Goal: Register for event/course

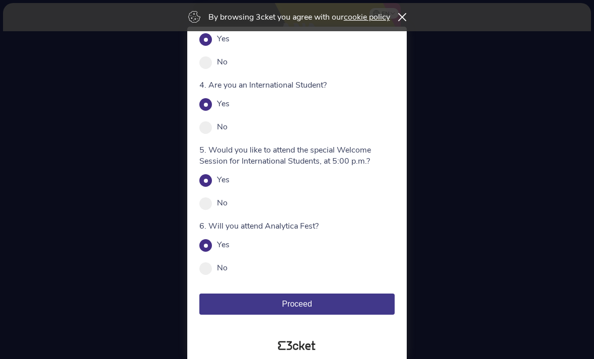
scroll to position [170, 0]
click at [317, 305] on button "Proceed" at bounding box center [296, 304] width 195 height 21
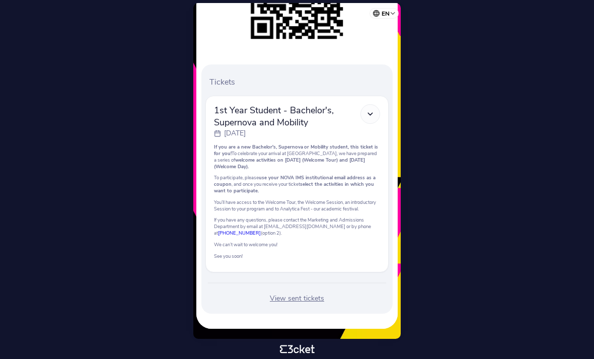
scroll to position [237, 0]
click at [304, 297] on div "View sent tickets" at bounding box center [297, 299] width 183 height 10
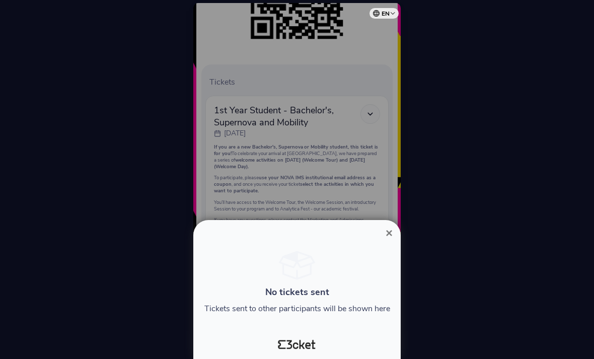
click at [386, 234] on span "×" at bounding box center [389, 233] width 7 height 14
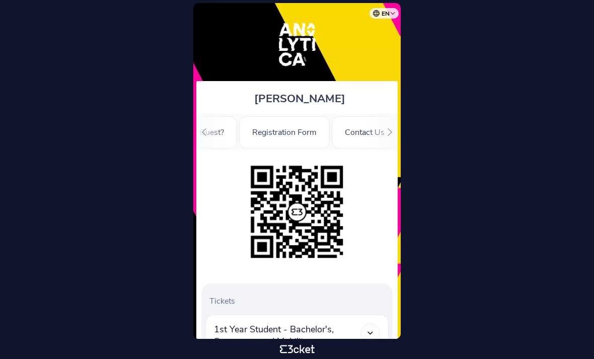
scroll to position [0, 105]
click at [296, 137] on div "Registration Form" at bounding box center [284, 132] width 91 height 32
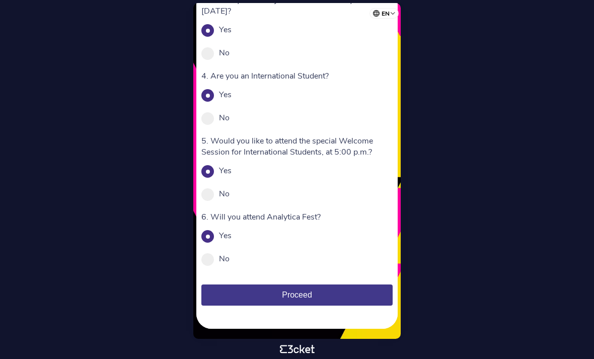
scroll to position [277, 0]
click at [318, 299] on button "Proceed" at bounding box center [296, 295] width 191 height 21
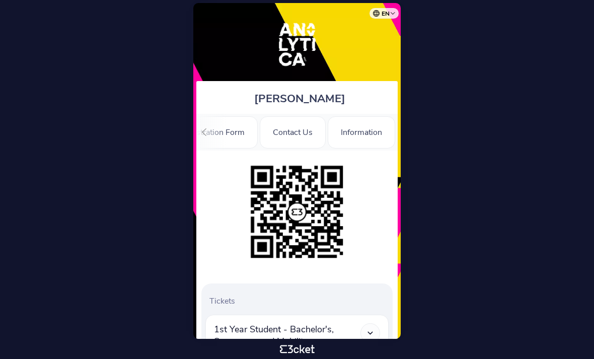
scroll to position [0, 177]
click at [363, 133] on div "Information" at bounding box center [361, 132] width 67 height 32
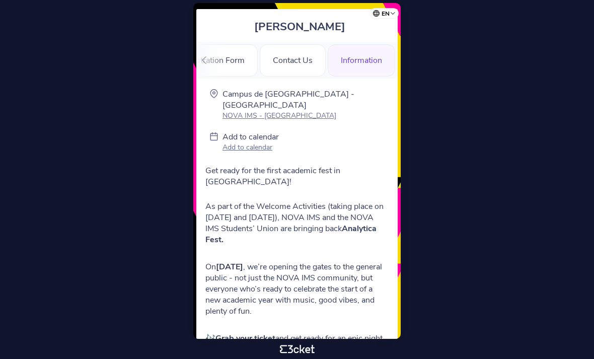
scroll to position [73, 0]
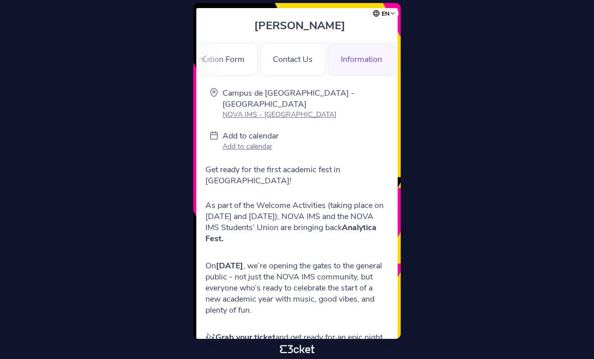
click at [255, 142] on p "Add to calendar" at bounding box center [251, 147] width 56 height 10
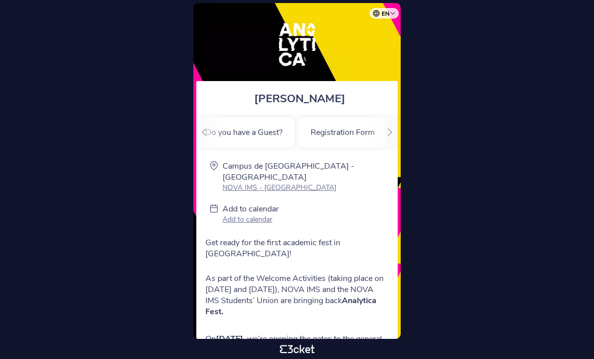
scroll to position [0, 56]
click at [337, 137] on div "Registration Form" at bounding box center [332, 132] width 91 height 32
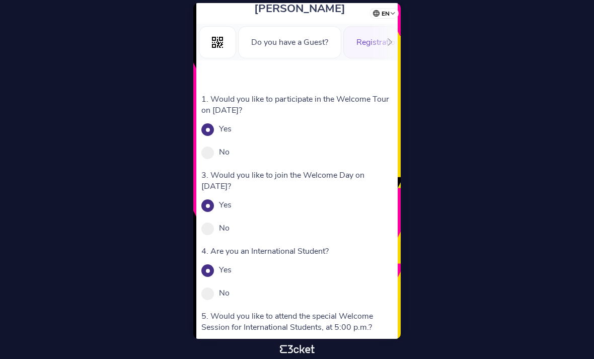
scroll to position [91, 0]
click at [221, 42] on icon at bounding box center [217, 41] width 11 height 11
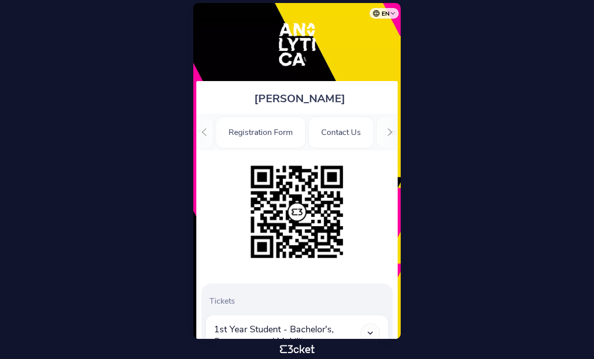
scroll to position [0, 129]
click at [262, 139] on div "Registration Form" at bounding box center [260, 132] width 91 height 32
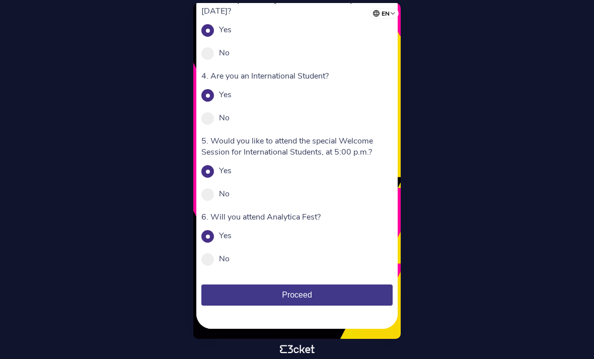
scroll to position [277, 0]
click at [285, 292] on span "Proceed" at bounding box center [297, 295] width 30 height 9
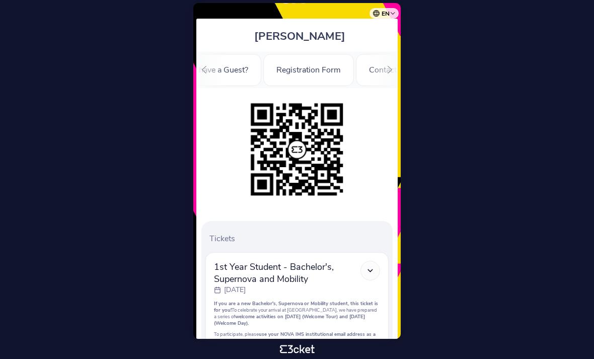
scroll to position [0, 90]
click at [303, 63] on div "Registration Form" at bounding box center [299, 70] width 91 height 32
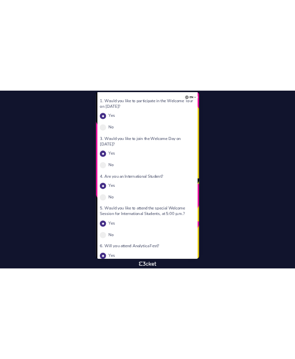
scroll to position [177, 0]
